Goal: Information Seeking & Learning: Learn about a topic

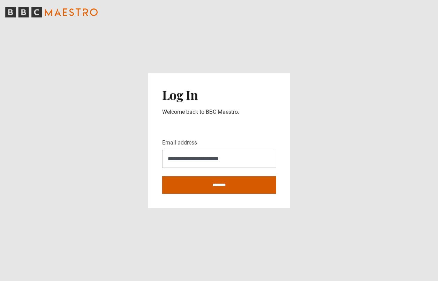
click at [237, 191] on input "********" at bounding box center [219, 184] width 114 height 17
type input "**********"
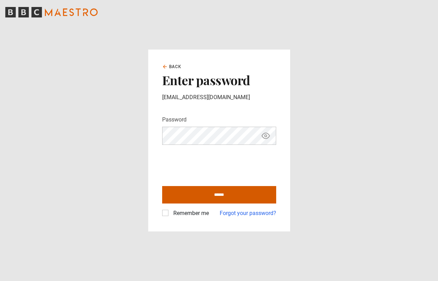
click at [192, 196] on input "******" at bounding box center [219, 194] width 114 height 17
type input "**********"
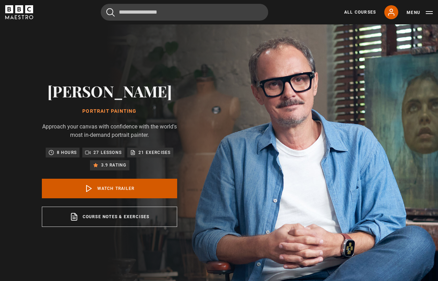
click at [123, 187] on link "Watch Trailer" at bounding box center [109, 189] width 135 height 20
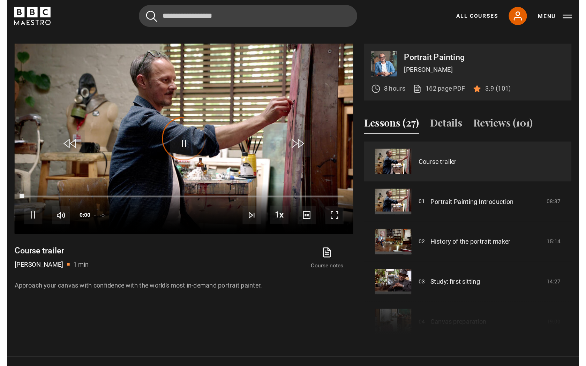
scroll to position [284, 0]
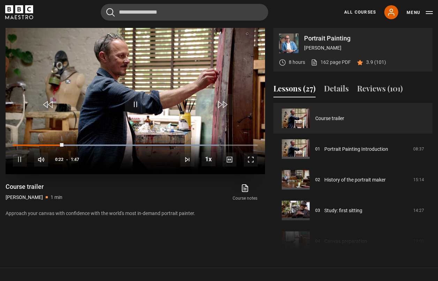
click at [252, 159] on span "Video Player" at bounding box center [251, 159] width 14 height 14
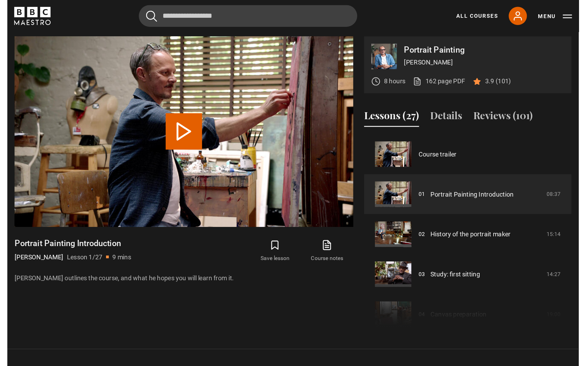
scroll to position [284, 0]
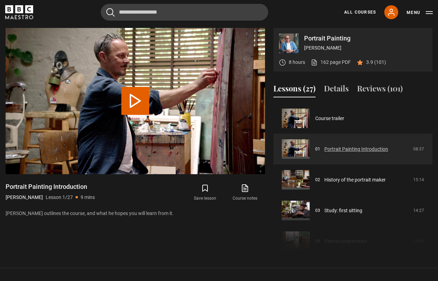
click at [363, 150] on link "Portrait Painting Introduction" at bounding box center [356, 148] width 64 height 7
click at [128, 101] on button "Play Lesson Portrait Painting Introduction" at bounding box center [135, 101] width 28 height 28
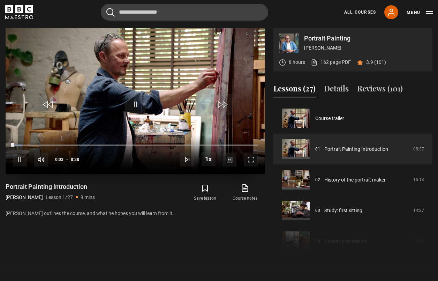
click at [250, 158] on span "Video Player" at bounding box center [251, 159] width 14 height 14
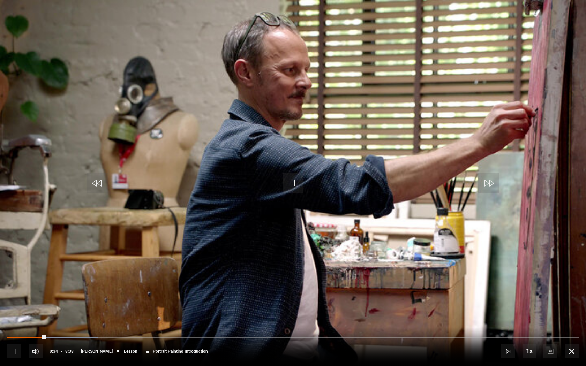
click at [290, 186] on span "Video Player" at bounding box center [292, 183] width 21 height 21
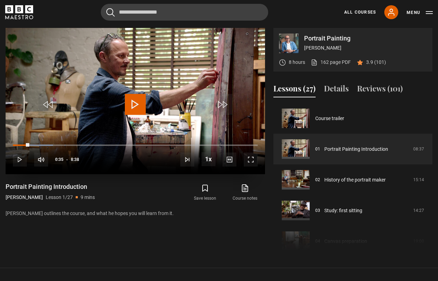
click at [139, 104] on span "Video Player" at bounding box center [135, 104] width 21 height 21
click at [249, 161] on span "Video Player" at bounding box center [251, 159] width 14 height 14
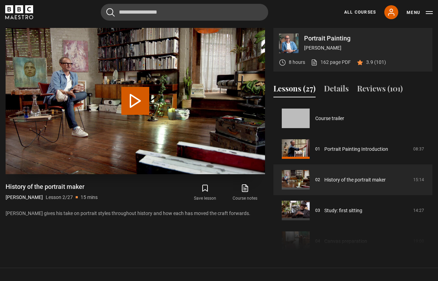
scroll to position [31, 0]
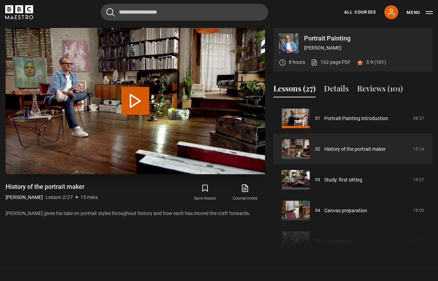
click at [134, 95] on button "Play Lesson History of the portrait maker" at bounding box center [135, 101] width 28 height 28
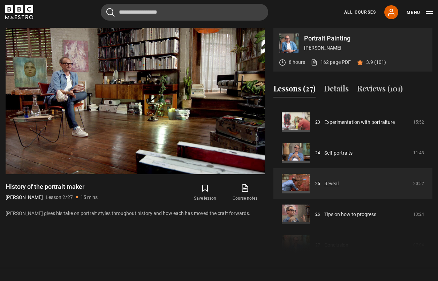
scroll to position [701, 0]
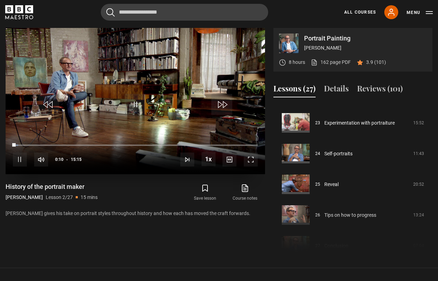
click at [251, 158] on span "Video Player" at bounding box center [251, 159] width 14 height 14
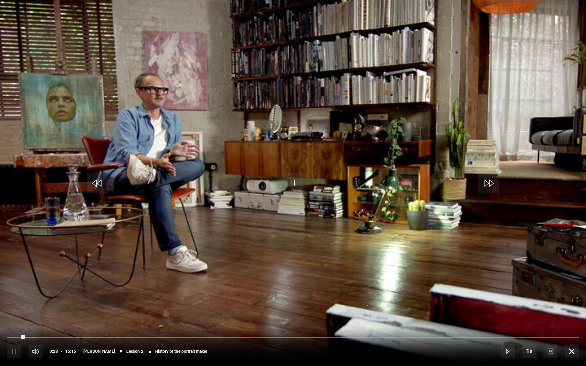
click at [295, 187] on span "Video Player" at bounding box center [292, 183] width 21 height 21
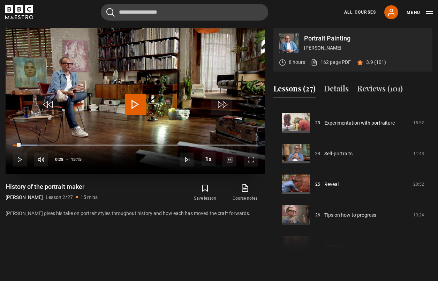
click at [129, 105] on span "Video Player" at bounding box center [135, 104] width 21 height 21
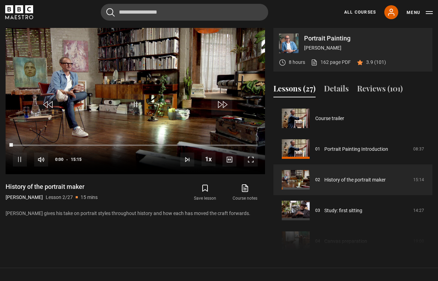
scroll to position [31, 0]
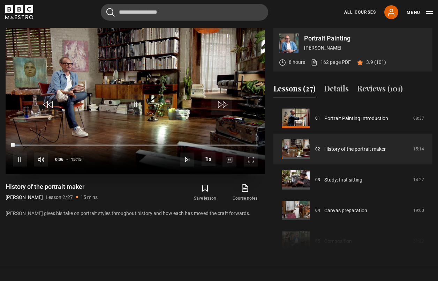
click at [19, 159] on span "Video Player" at bounding box center [20, 159] width 14 height 14
click at [132, 102] on span "Video Player" at bounding box center [135, 104] width 21 height 21
click at [341, 62] on link "162 page PDF (opens in new tab)" at bounding box center [331, 62] width 40 height 7
click at [252, 158] on span "Video Player" at bounding box center [251, 159] width 14 height 14
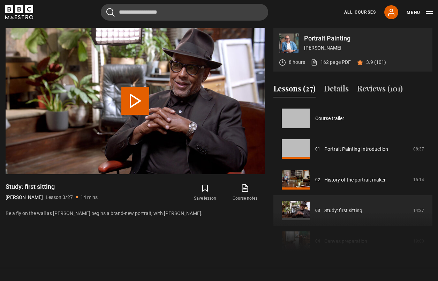
scroll to position [61, 0]
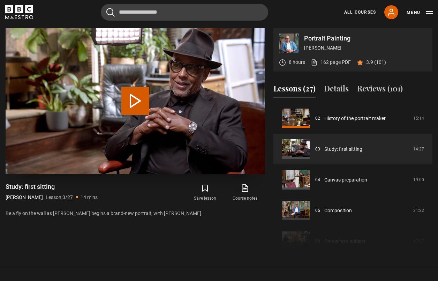
click at [136, 100] on button "Play Lesson Study: first sitting" at bounding box center [135, 101] width 28 height 28
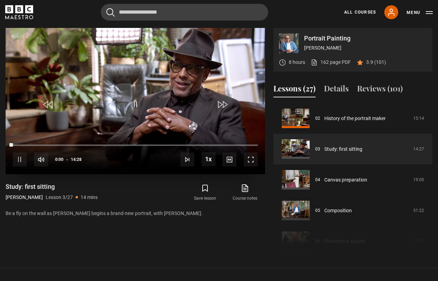
click at [252, 159] on span "Video Player" at bounding box center [251, 159] width 14 height 14
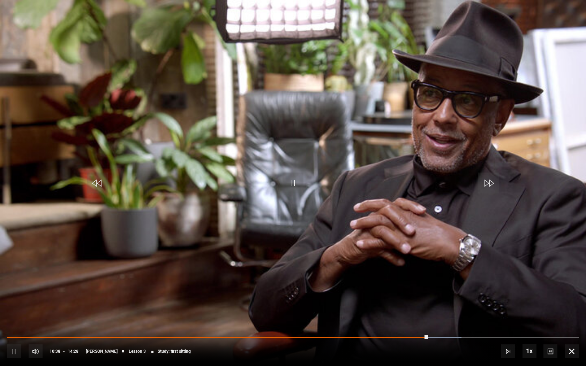
click at [118, 247] on video "Video Player" at bounding box center [293, 183] width 586 height 366
click at [287, 182] on span "Video Player" at bounding box center [292, 183] width 21 height 21
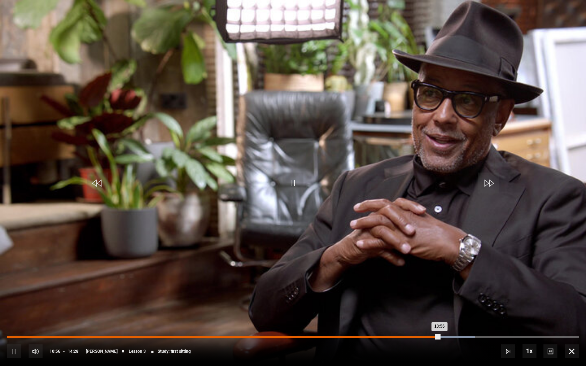
click at [433, 280] on div "Loaded : 81.79% 10:47 10:56" at bounding box center [292, 337] width 571 height 2
click at [429, 280] on div "Loaded : 82.08% 10:40 10:48" at bounding box center [292, 337] width 571 height 2
click at [425, 280] on div "Loaded : 82.36% 10:34 10:47" at bounding box center [292, 337] width 571 height 2
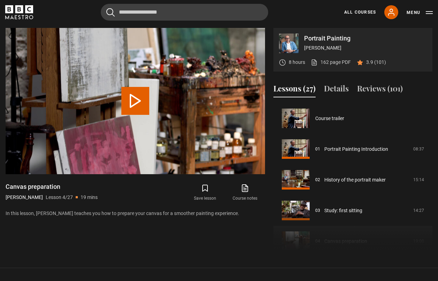
scroll to position [92, 0]
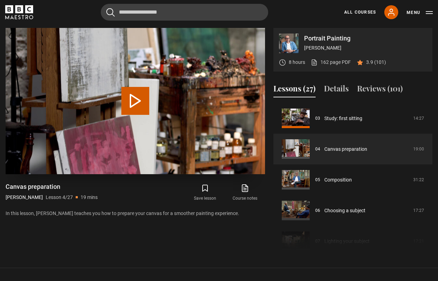
click at [124, 105] on button "Play Lesson Canvas preparation" at bounding box center [135, 101] width 28 height 28
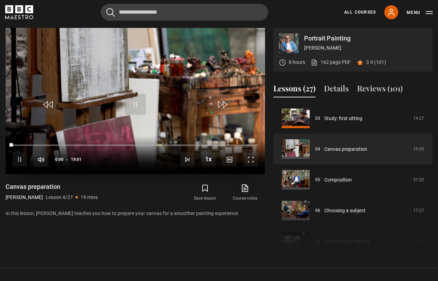
click at [249, 158] on span "Video Player" at bounding box center [251, 159] width 14 height 14
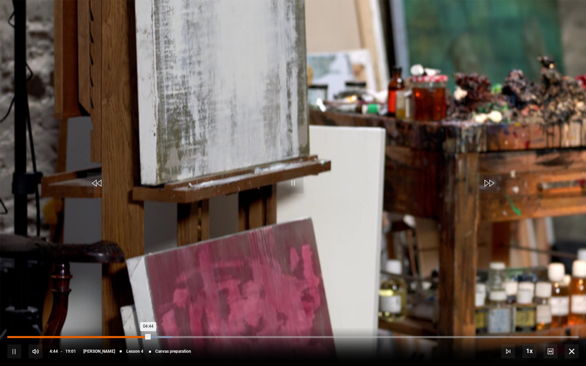
click at [142, 280] on div "Loaded : 28.90% 04:29 04:44" at bounding box center [292, 337] width 571 height 2
click at [141, 280] on div "04:30" at bounding box center [75, 337] width 136 height 2
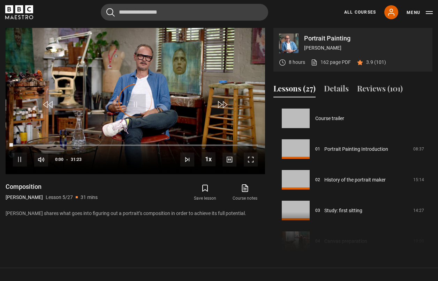
scroll to position [123, 0]
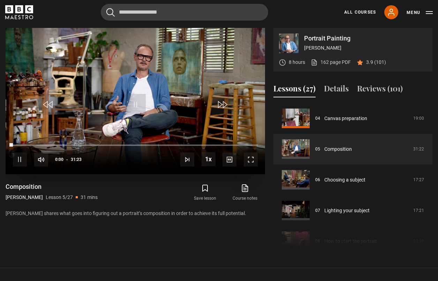
click at [135, 103] on span "Video Player" at bounding box center [135, 104] width 21 height 21
